Goal: Information Seeking & Learning: Find specific fact

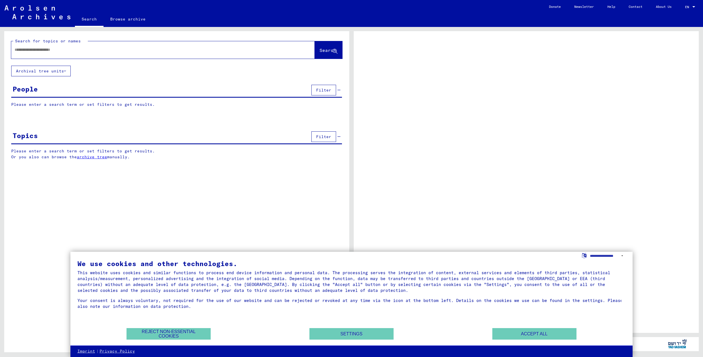
click at [106, 52] on input "text" at bounding box center [158, 50] width 287 height 6
type input "*******"
click at [320, 48] on span "Search" at bounding box center [328, 50] width 17 height 6
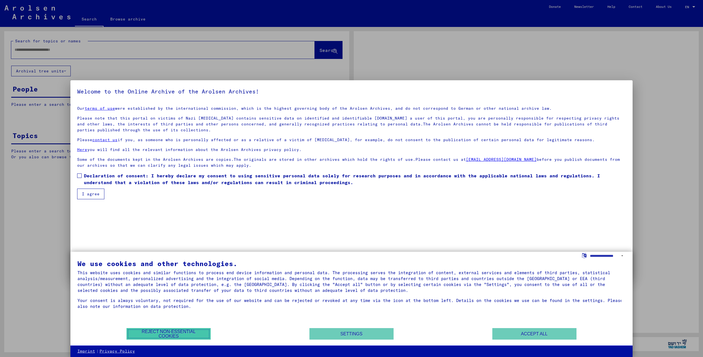
click at [186, 331] on button "Reject non-essential cookies" at bounding box center [169, 334] width 84 height 12
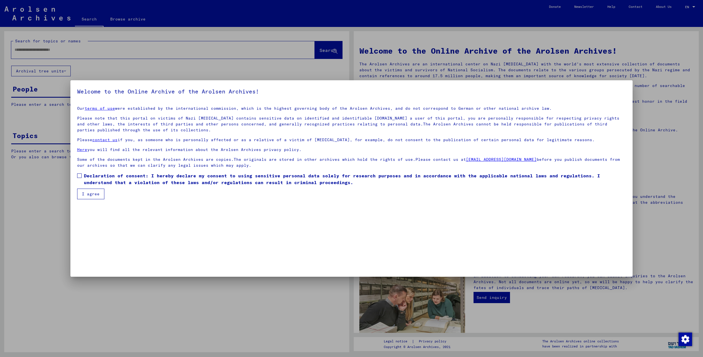
drag, startPoint x: 81, startPoint y: 173, endPoint x: 80, endPoint y: 178, distance: 4.4
click at [81, 174] on span at bounding box center [79, 175] width 4 height 4
click at [91, 192] on button "I agree" at bounding box center [90, 194] width 27 height 11
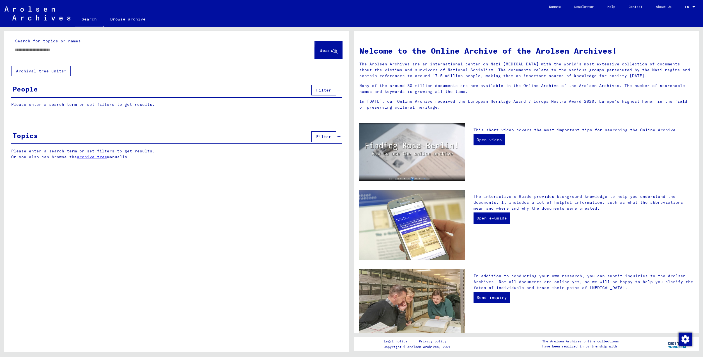
click at [328, 50] on span "Search" at bounding box center [328, 50] width 17 height 6
click at [97, 57] on div at bounding box center [163, 49] width 304 height 17
click at [92, 49] on input "text" at bounding box center [156, 50] width 283 height 6
type input "*******"
click at [324, 53] on span "Search" at bounding box center [329, 51] width 18 height 6
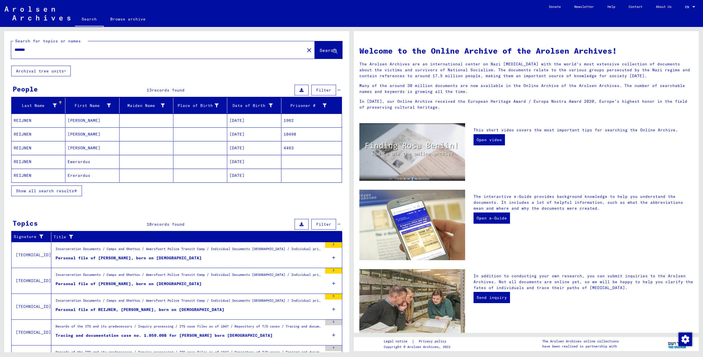
click at [73, 190] on span "Show all search results" at bounding box center [45, 190] width 58 height 5
